Goal: Information Seeking & Learning: Learn about a topic

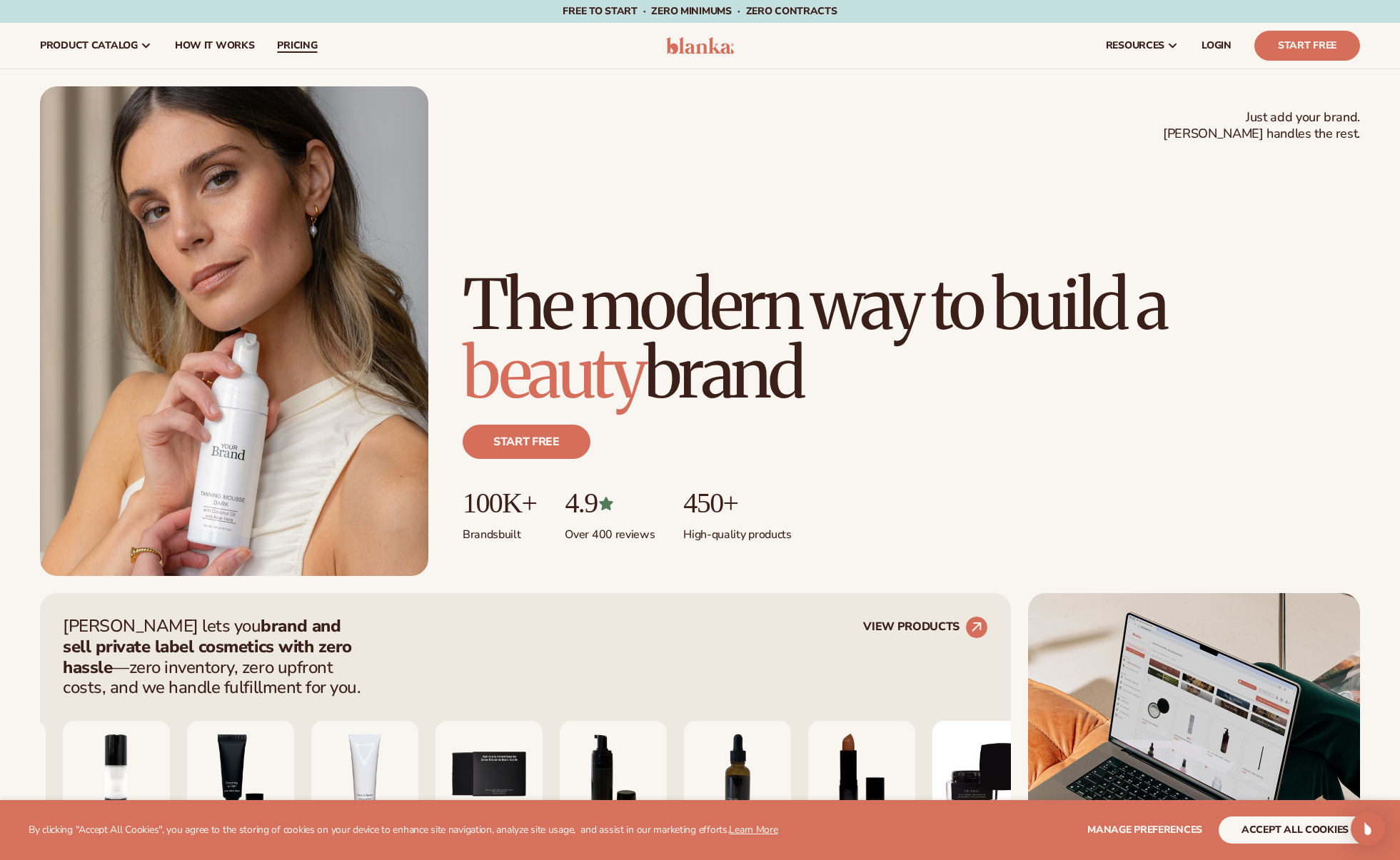
click at [289, 37] on link "pricing" at bounding box center [297, 45] width 63 height 46
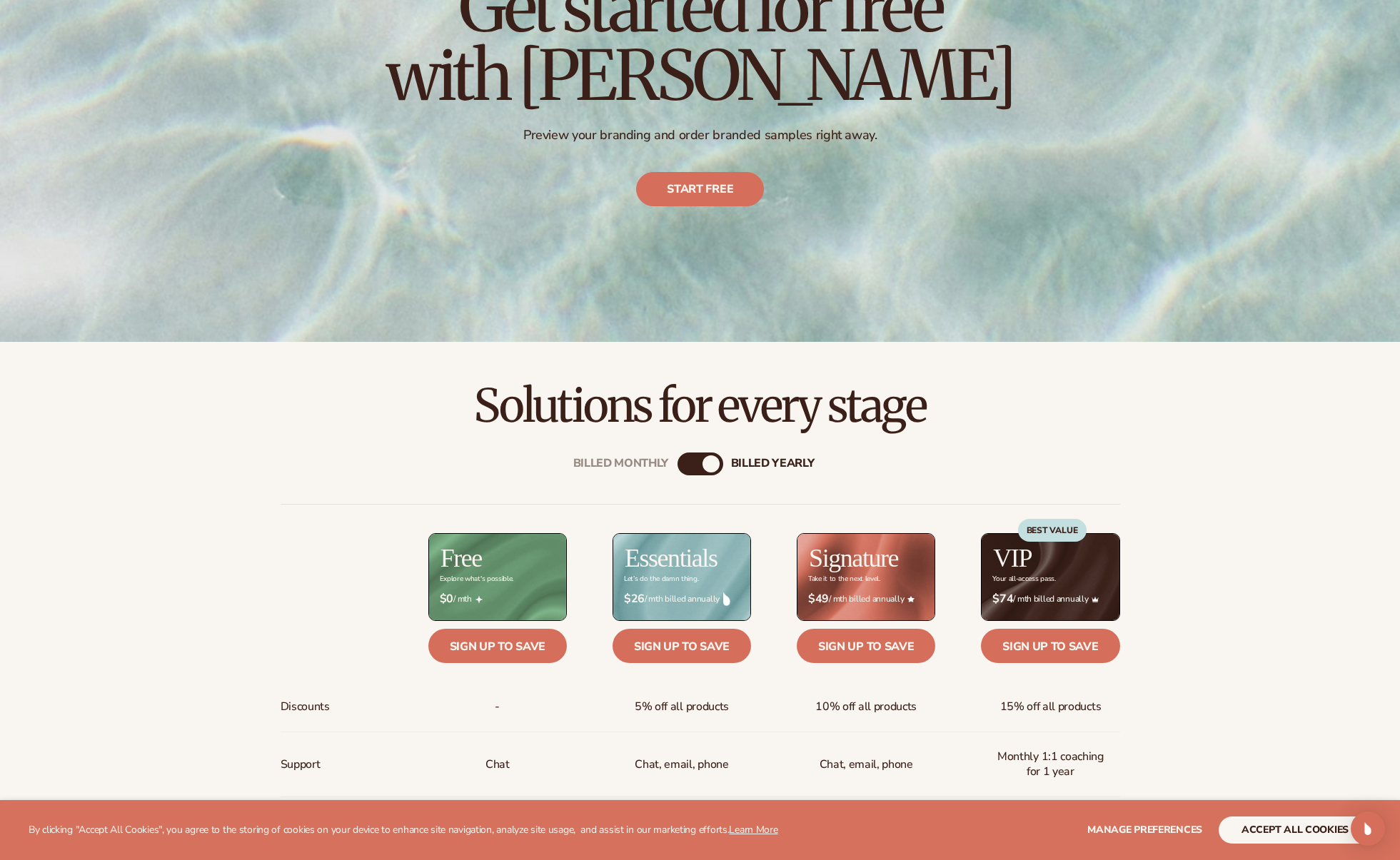
scroll to position [504, 0]
